Goal: Information Seeking & Learning: Learn about a topic

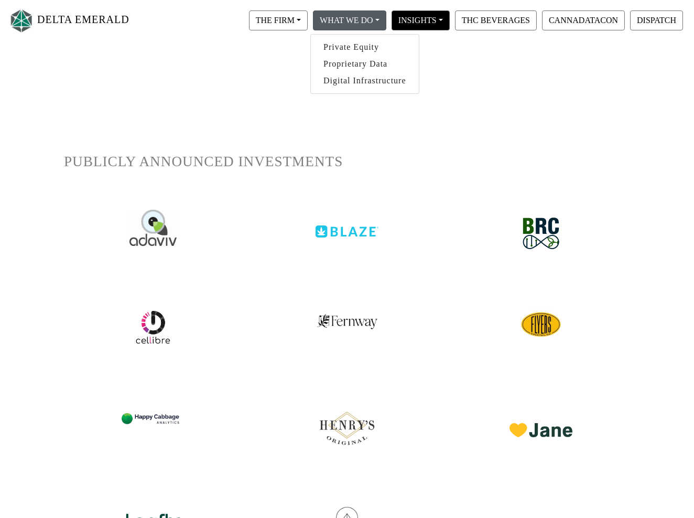
click at [308, 26] on button "INSIGHTS" at bounding box center [278, 20] width 59 height 20
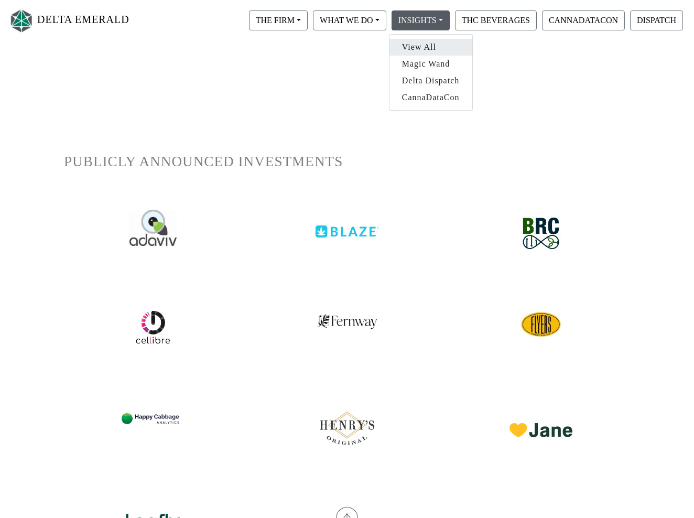
click at [426, 51] on link "View All" at bounding box center [431, 47] width 83 height 17
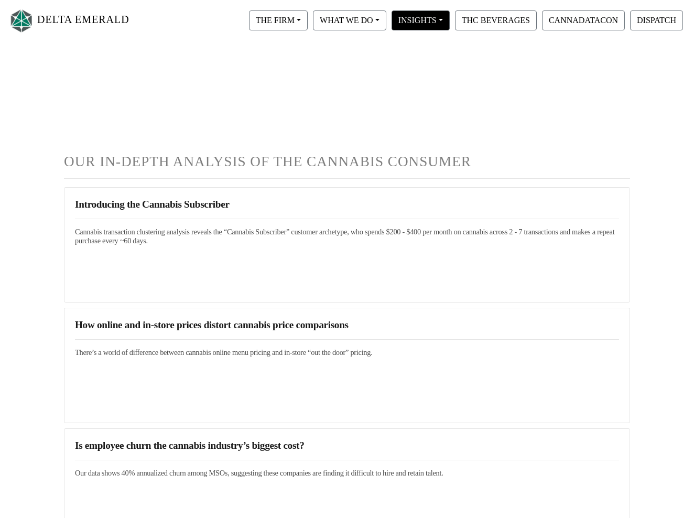
click at [308, 28] on button "INSIGHTS" at bounding box center [278, 20] width 59 height 20
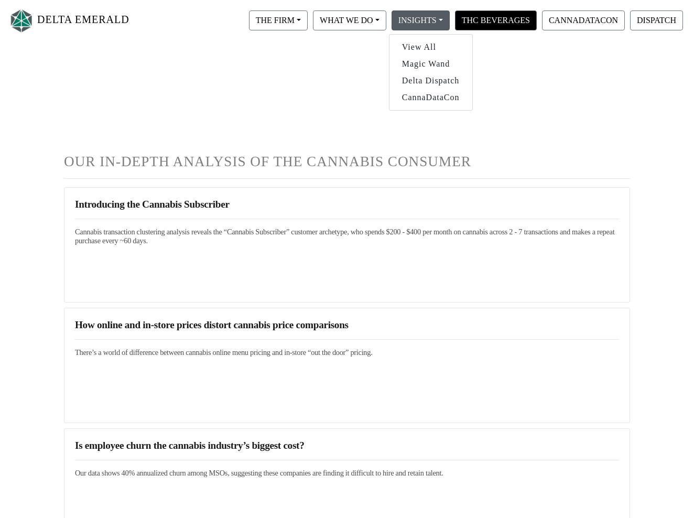
click at [492, 26] on button "THC BEVERAGES" at bounding box center [496, 20] width 82 height 20
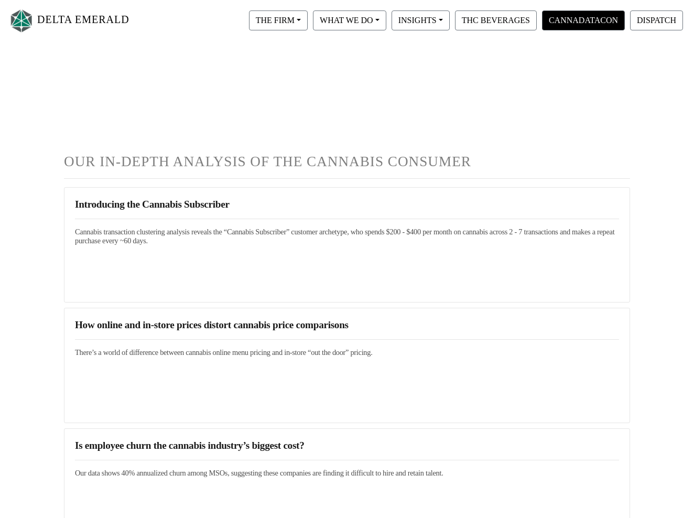
click at [568, 25] on button "CANNADATACON" at bounding box center [583, 20] width 83 height 20
click at [647, 30] on button "DISPATCH" at bounding box center [656, 20] width 53 height 20
click at [466, 25] on button "THC BEVERAGES" at bounding box center [496, 20] width 82 height 20
click at [266, 28] on button "THE FIRM" at bounding box center [278, 20] width 59 height 20
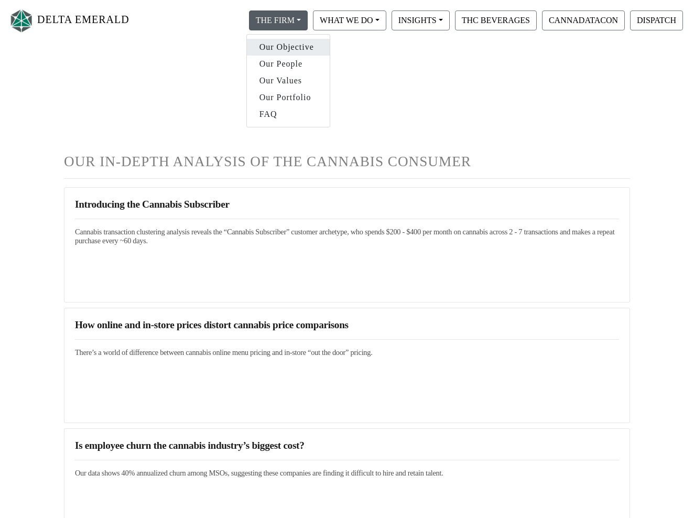
click at [272, 49] on link "Our Objective" at bounding box center [288, 47] width 83 height 17
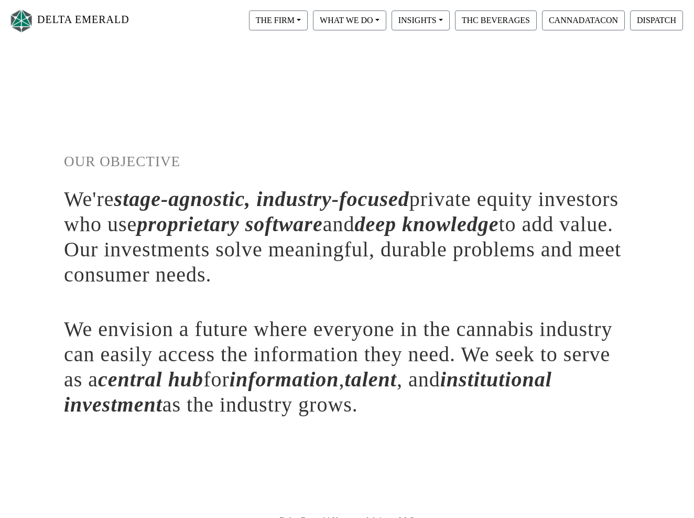
drag, startPoint x: 66, startPoint y: 161, endPoint x: 384, endPoint y: 400, distance: 397.0
click at [384, 400] on div "OUR OBJECTIVE We're stage-agnostic, industry-focused private equity investors w…" at bounding box center [347, 255] width 582 height 334
copy div "OUR OBJECTIVE We're stage-agnostic, industry-focused private equity investors w…"
